Goal: Transaction & Acquisition: Purchase product/service

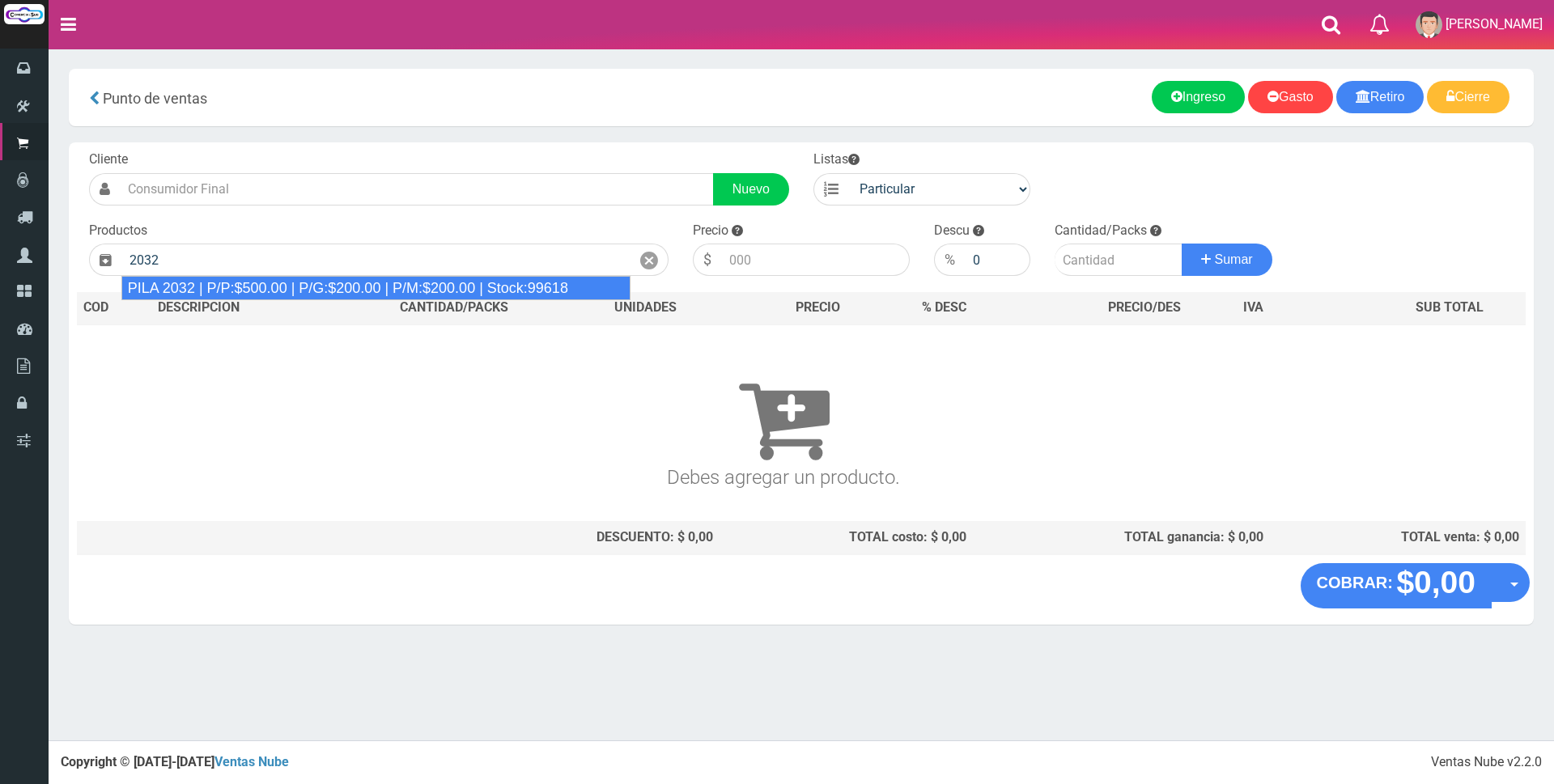
click at [328, 280] on div "PILA 2032 | P/P:$500.00 | P/G:$200.00 | P/M:$200.00 | Stock:99618" at bounding box center [375, 288] width 509 height 24
type input "PILA 2032 | P/P:$500.00 | P/G:$200.00 | P/M:$200.00 | Stock:99618"
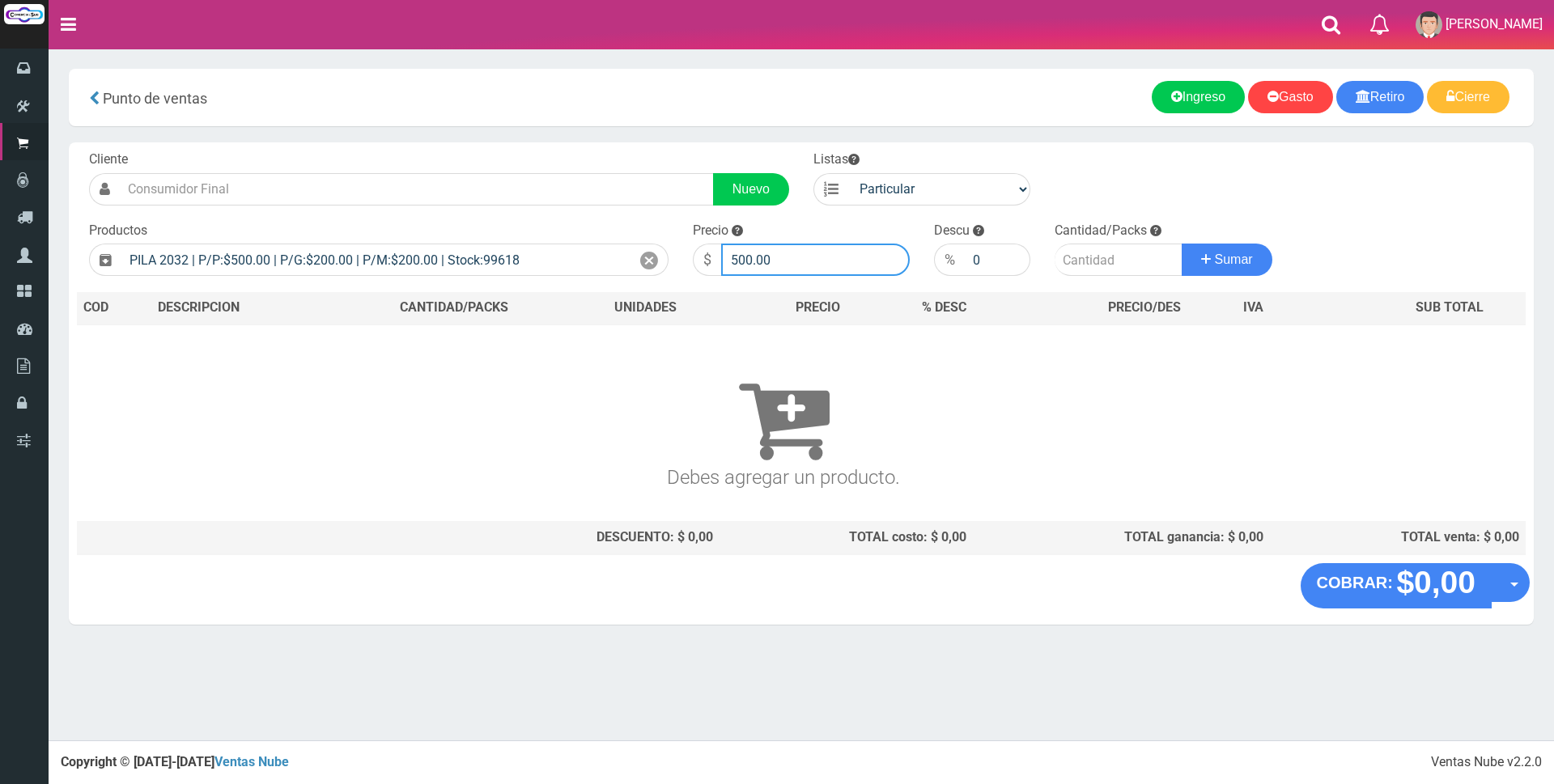
drag, startPoint x: 781, startPoint y: 251, endPoint x: 590, endPoint y: 230, distance: 192.2
click at [616, 151] on form "Cliente Nuevo Listas Particular Gremio Mayoristas" at bounding box center [801, 151] width 1449 height 0
type input "2000"
type input "1"
click at [1182, 243] on button "Sumar" at bounding box center [1228, 259] width 91 height 32
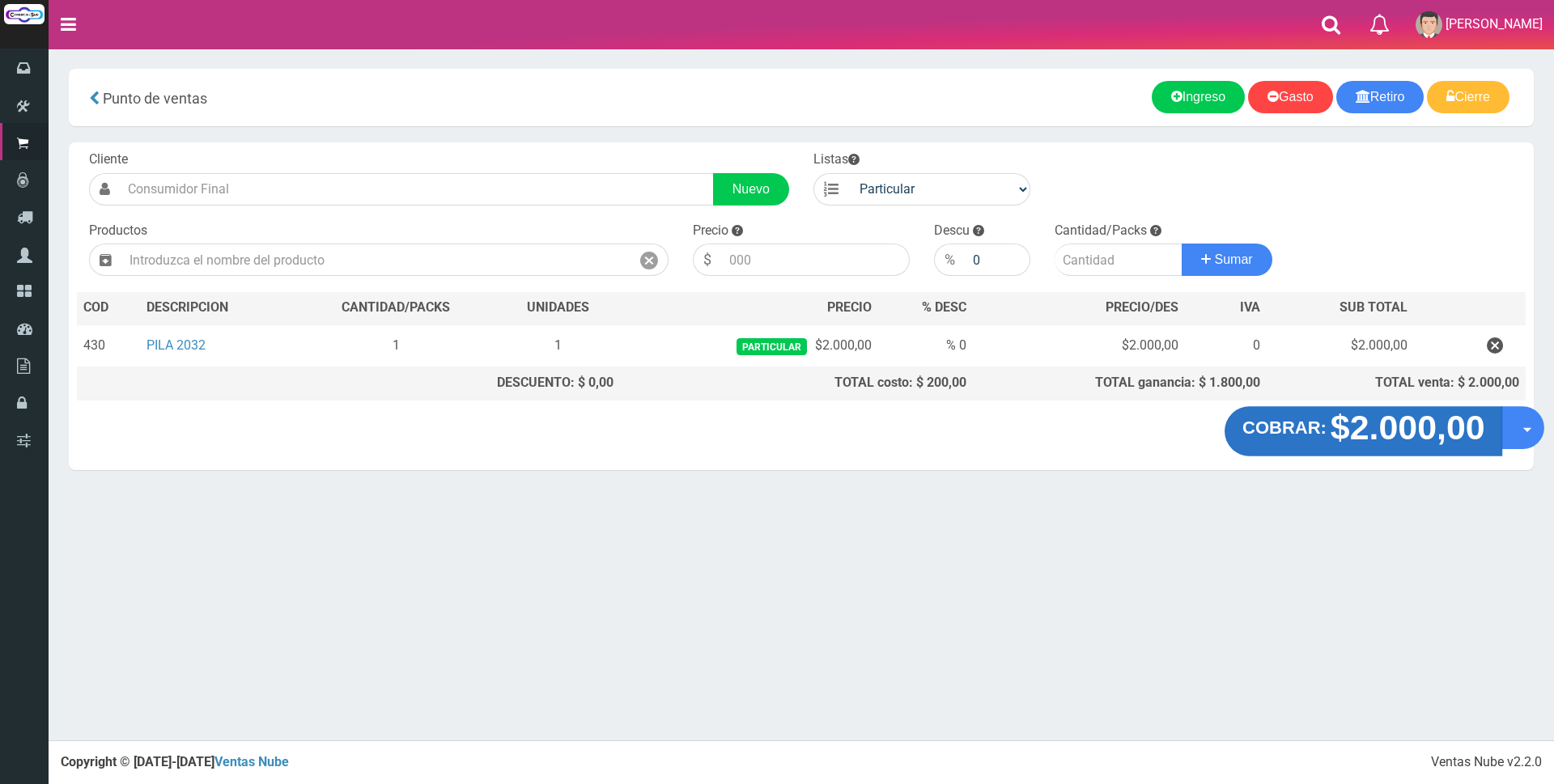
click at [1419, 439] on strong "$2.000,00" at bounding box center [1408, 428] width 155 height 38
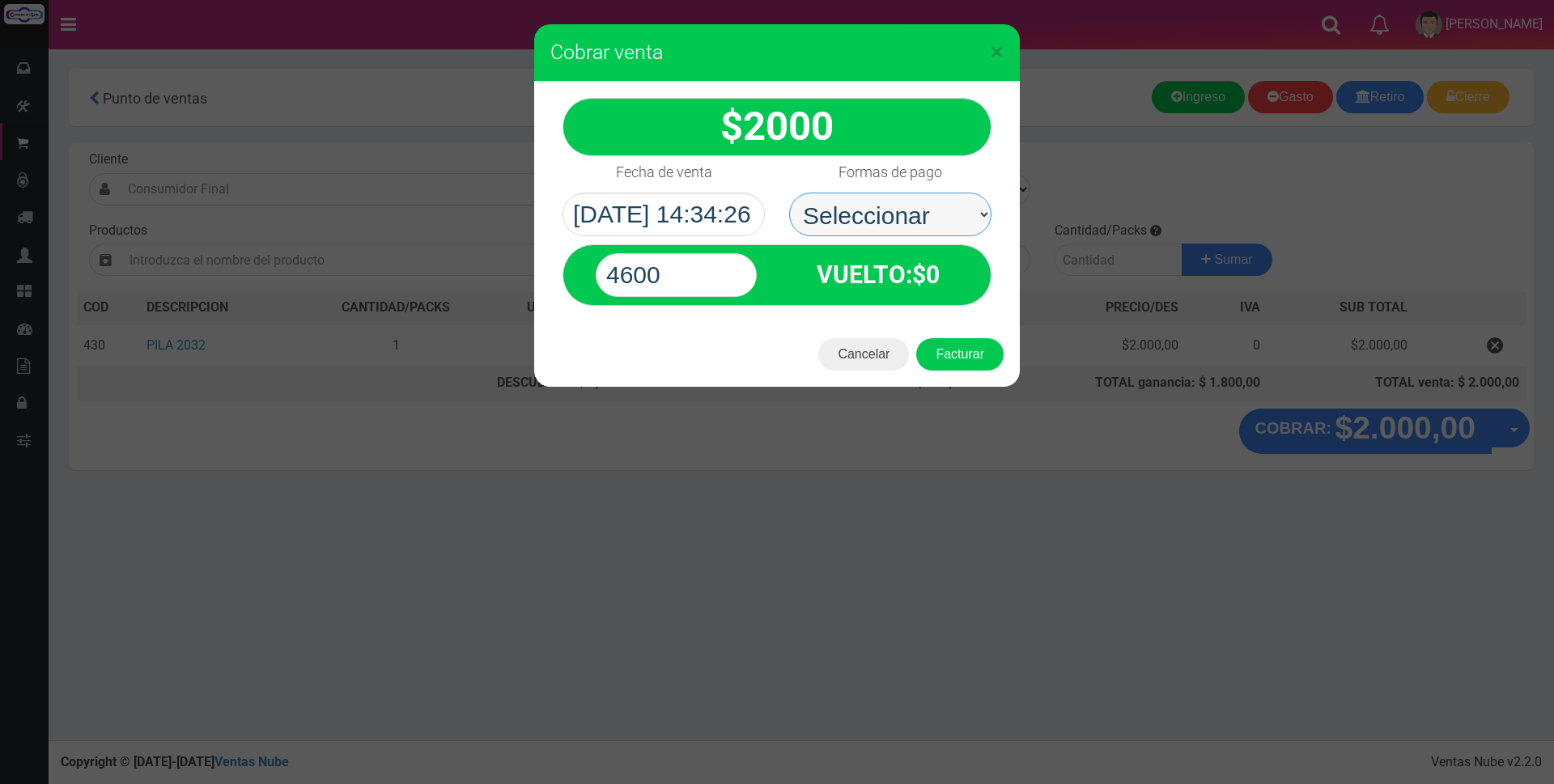
click at [889, 218] on select "Seleccionar Efectivo Tarjeta de Crédito Depósito Débito" at bounding box center [890, 214] width 202 height 44
select select "Efectivo"
click at [789, 192] on select "Seleccionar Efectivo Tarjeta de Crédito Depósito Débito" at bounding box center [890, 214] width 202 height 44
drag, startPoint x: 681, startPoint y: 275, endPoint x: 174, endPoint y: 195, distance: 513.3
click at [358, 223] on div "× Cobrar venta 2000" at bounding box center [777, 392] width 1554 height 784
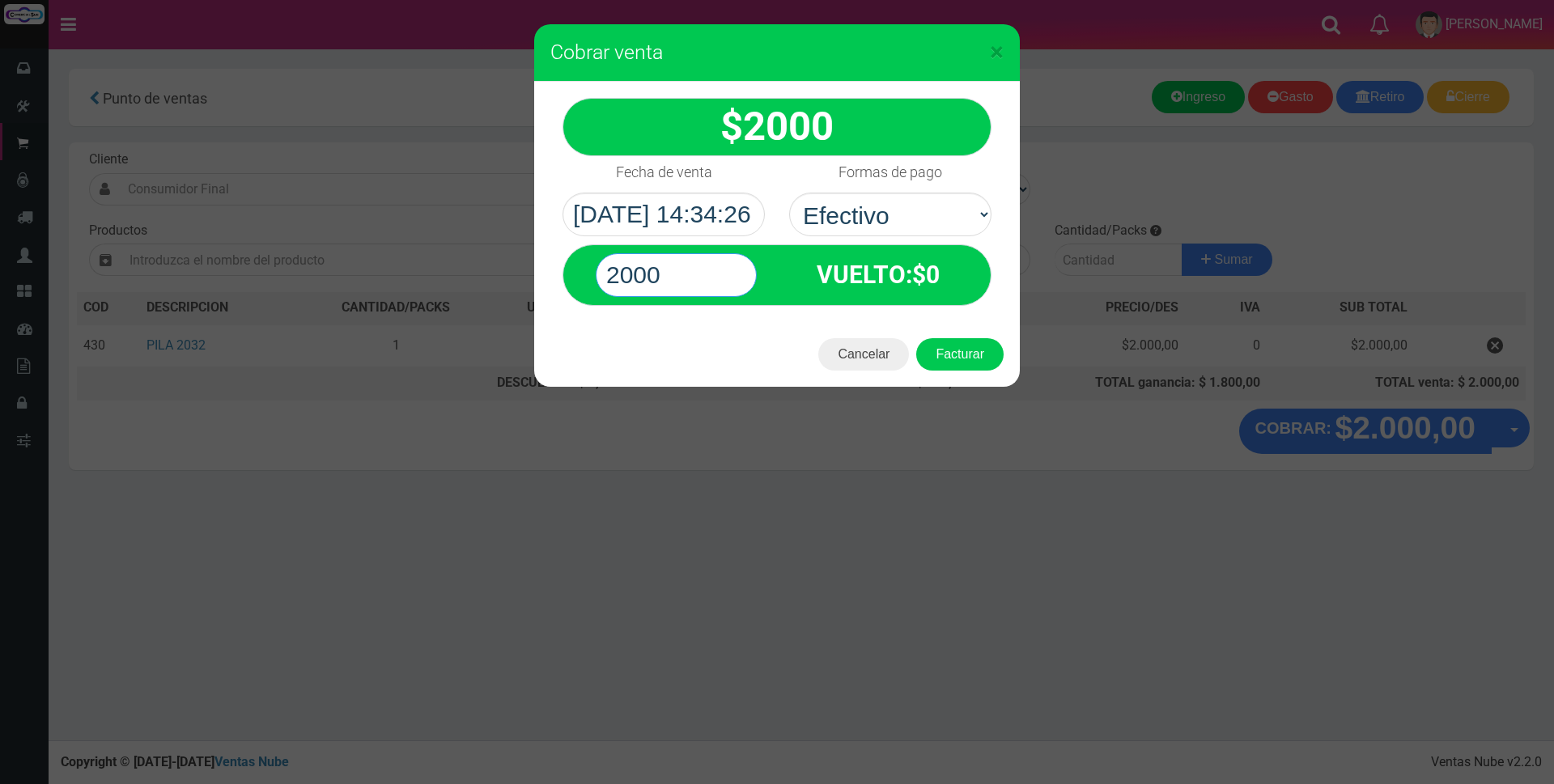
type input "2000"
click at [917, 339] on button "Facturar" at bounding box center [961, 355] width 87 height 32
